Goal: Navigation & Orientation: Find specific page/section

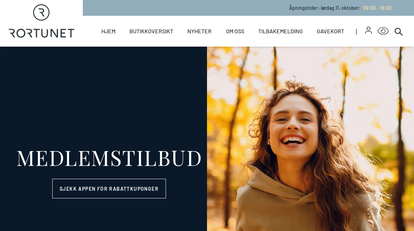
select select "NO"
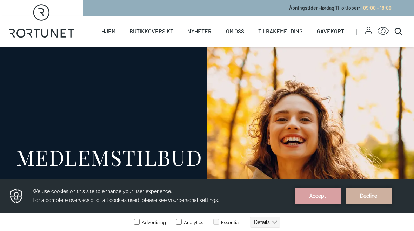
click at [211, 7] on div "Åpningstider - lørdag 11. oktober : 09:00 - 18:00" at bounding box center [248, 8] width 331 height 16
click at [196, 9] on div "Åpningstider - lørdag 11. oktober : 09:00 - 18:00" at bounding box center [248, 8] width 331 height 16
click at [0, 0] on link "Butikker" at bounding box center [0, 0] width 0 height 0
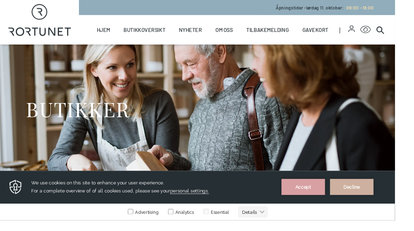
click at [249, 186] on div "BUTIKKER" at bounding box center [206, 117] width 359 height 140
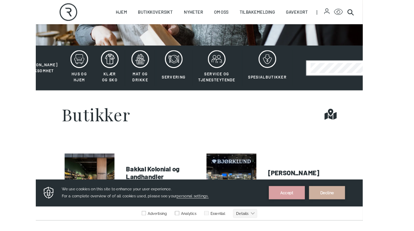
scroll to position [128, 0]
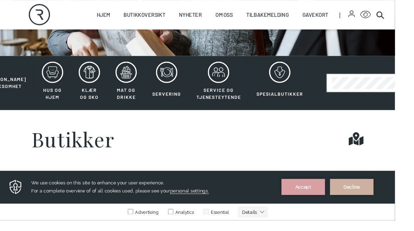
click at [46, 73] on icon at bounding box center [55, 76] width 22 height 22
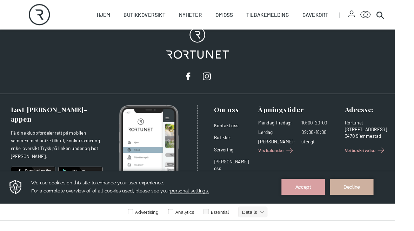
scroll to position [659, 0]
